Goal: Find specific page/section: Find specific page/section

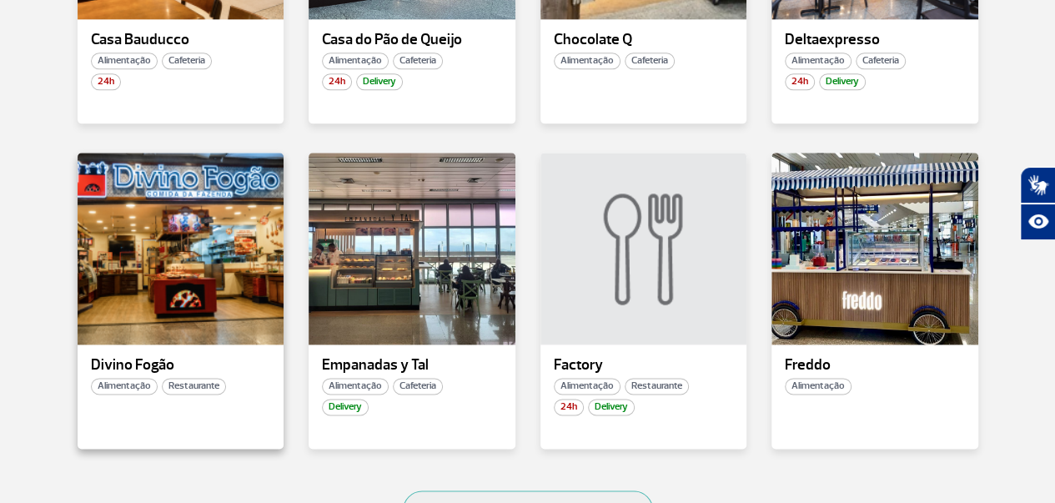
scroll to position [1000, 0]
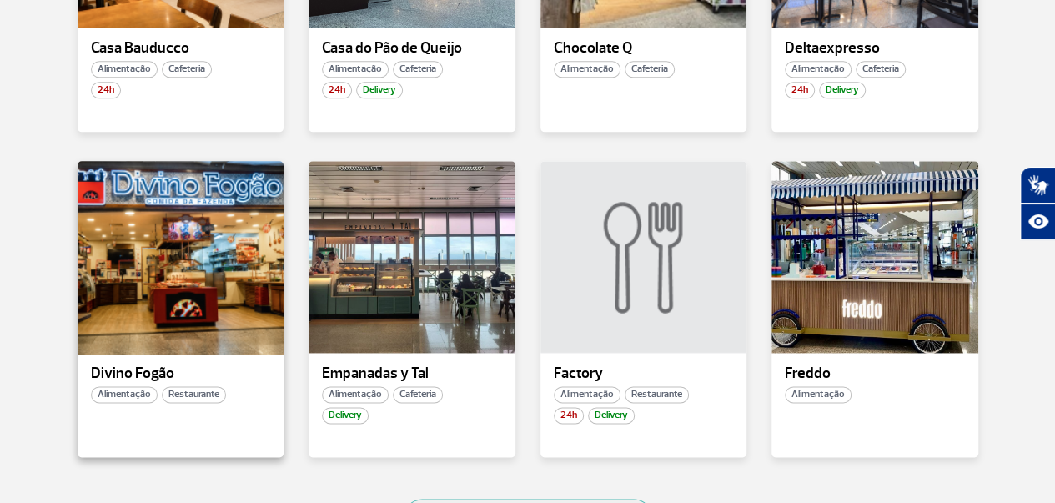
click at [175, 299] on div at bounding box center [180, 256] width 210 height 196
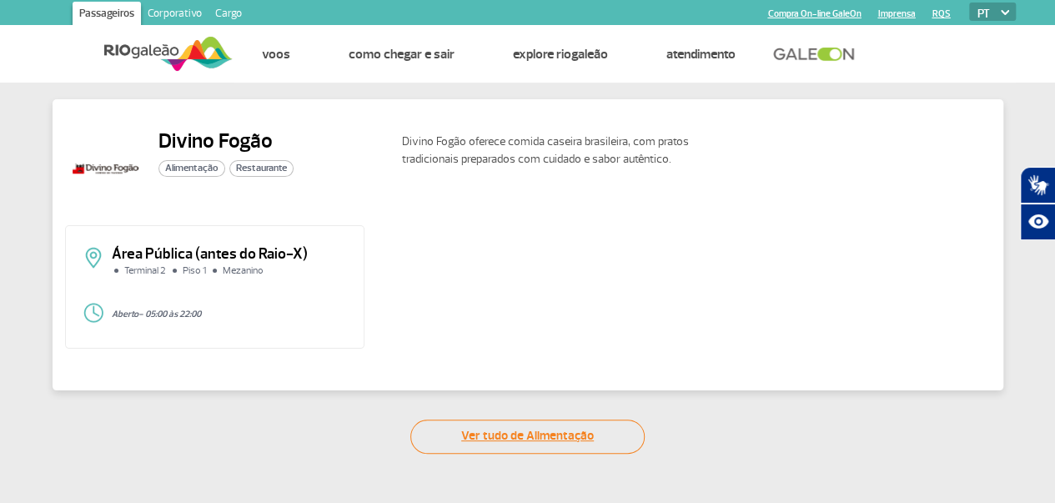
click at [527, 438] on link "Ver tudo de Alimentação" at bounding box center [527, 436] width 234 height 34
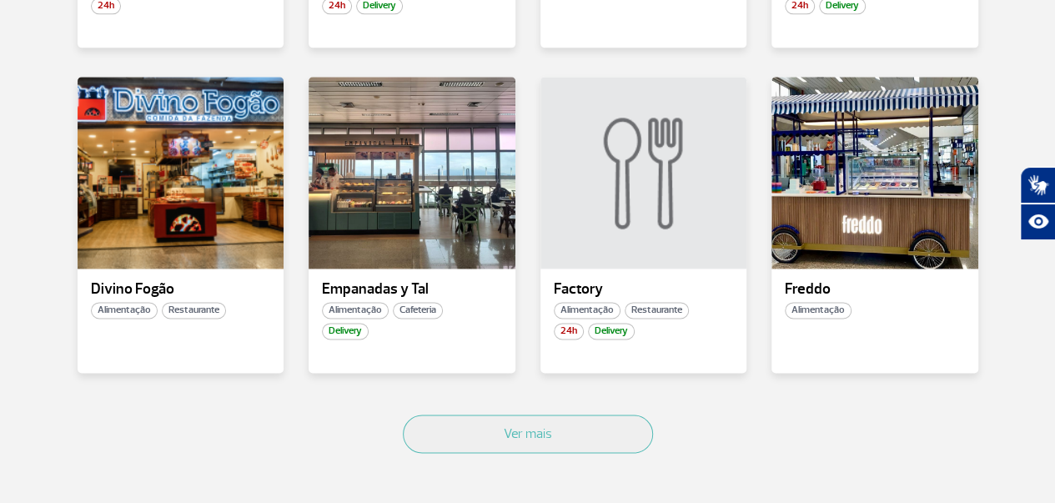
scroll to position [1084, 0]
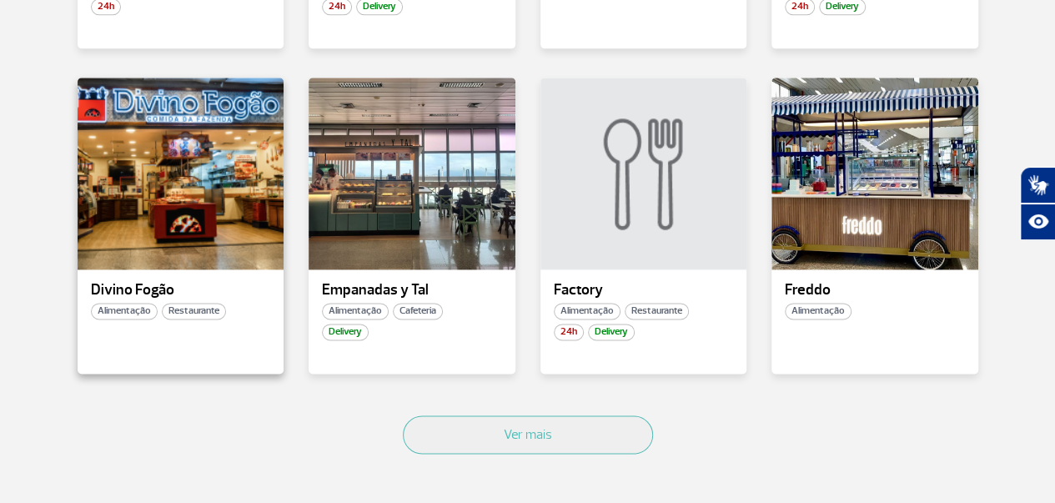
click at [122, 309] on span "Alimentação" at bounding box center [124, 311] width 67 height 17
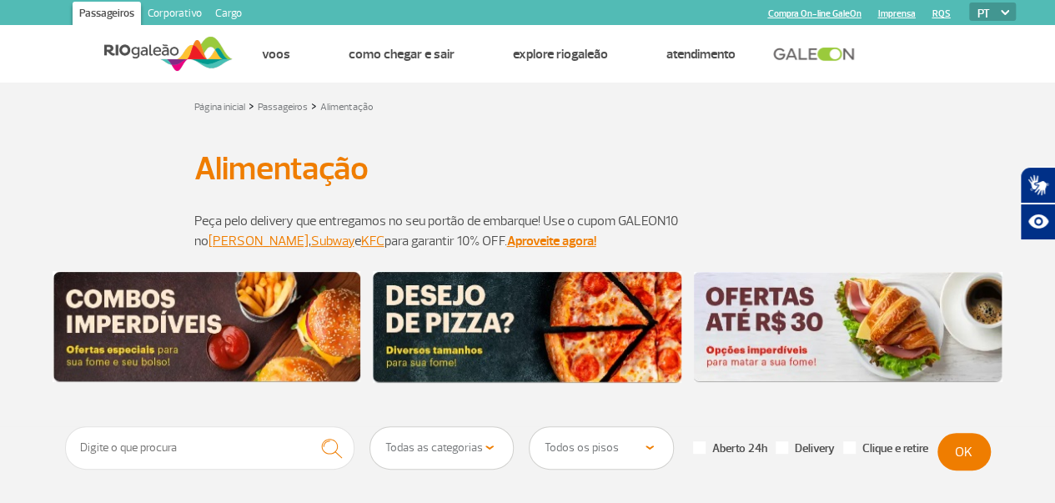
click at [810, 321] on img at bounding box center [848, 327] width 308 height 111
